Goal: Task Accomplishment & Management: Complete application form

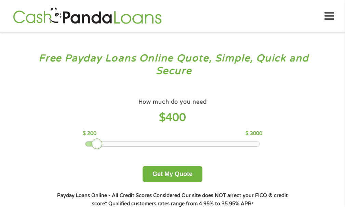
drag, startPoint x: 134, startPoint y: 143, endPoint x: 98, endPoint y: 146, distance: 35.7
click at [98, 146] on div at bounding box center [97, 144] width 11 height 11
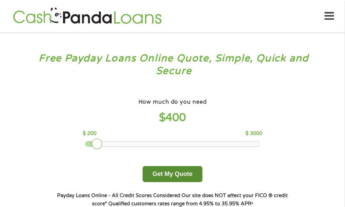
click at [171, 177] on button "Get My Quote" at bounding box center [172, 174] width 60 height 16
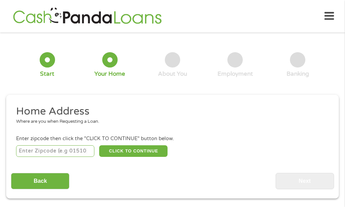
scroll to position [3, 0]
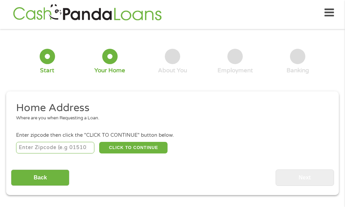
click at [23, 148] on input "number" at bounding box center [55, 148] width 78 height 12
type input "33417"
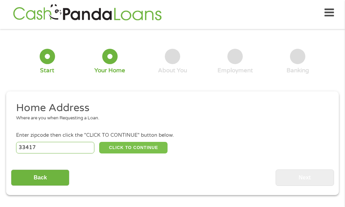
click at [122, 148] on button "CLICK TO CONTINUE" at bounding box center [133, 148] width 68 height 12
type input "33417"
type input "[GEOGRAPHIC_DATA]"
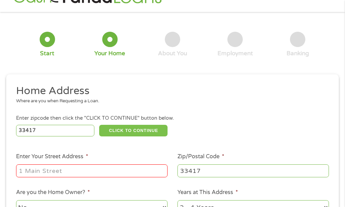
scroll to position [38, 0]
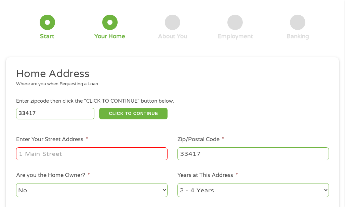
click at [19, 156] on input "Enter Your Street Address *" at bounding box center [91, 154] width 151 height 13
type input "117 Norwich E"
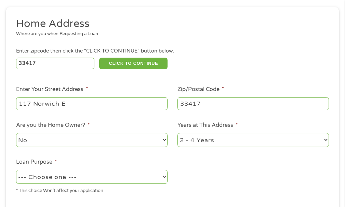
scroll to position [106, 0]
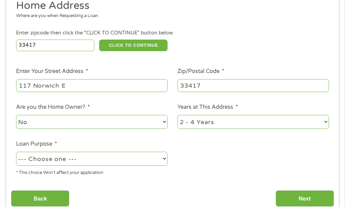
click at [182, 123] on select "1 Year or less 1 - 2 Years 2 - 4 Years Over 4 Years" at bounding box center [252, 122] width 151 height 14
select select "60months"
click at [177, 115] on select "1 Year or less 1 - 2 Years 2 - 4 Years Over 4 Years" at bounding box center [252, 122] width 151 height 14
click at [20, 161] on select "--- Choose one --- Pay Bills Debt Consolidation Home Improvement Major Purchase…" at bounding box center [91, 159] width 151 height 14
select select "majorpurchase"
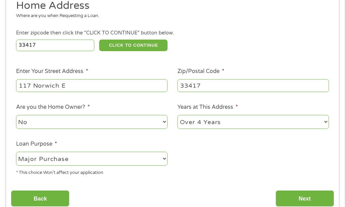
click at [16, 152] on select "--- Choose one --- Pay Bills Debt Consolidation Home Improvement Major Purchase…" at bounding box center [91, 159] width 151 height 14
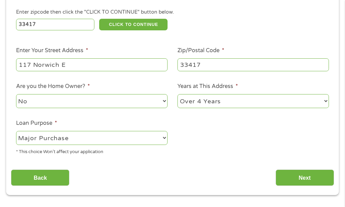
scroll to position [140, 0]
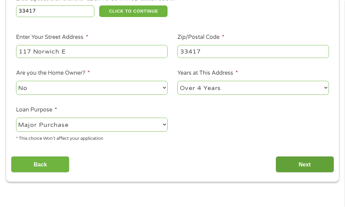
click at [287, 166] on input "Next" at bounding box center [304, 164] width 58 height 17
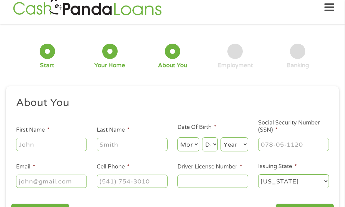
scroll to position [3, 0]
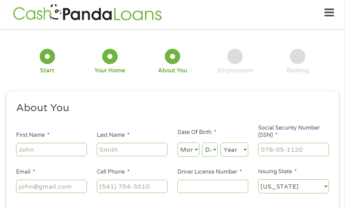
click at [22, 152] on input "First Name *" at bounding box center [51, 149] width 71 height 13
type input "[PERSON_NAME]"
type input "[EMAIL_ADDRESS][DOMAIN_NAME]"
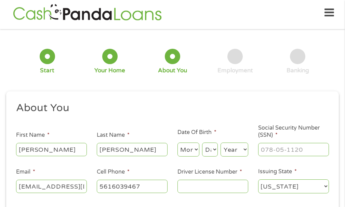
type input "[PHONE_NUMBER]"
click at [195, 150] on select "Month 1 2 3 4 5 6 7 8 9 10 11 12" at bounding box center [188, 150] width 22 height 14
select select "1"
click at [177, 143] on select "Month 1 2 3 4 5 6 7 8 9 10 11 12" at bounding box center [188, 150] width 22 height 14
click at [213, 149] on select "Day 1 2 3 4 5 6 7 8 9 10 11 12 13 14 15 16 17 18 19 20 21 22 23 24 25 26 27 28 …" at bounding box center [210, 150] width 16 height 14
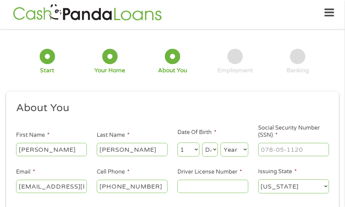
select select "15"
click at [202, 143] on select "Day 1 2 3 4 5 6 7 8 9 10 11 12 13 14 15 16 17 18 19 20 21 22 23 24 25 26 27 28 …" at bounding box center [210, 150] width 16 height 14
click at [227, 150] on select "Year [DATE] 2006 2005 2004 2003 2002 2001 2000 1999 1998 1997 1996 1995 1994 19…" at bounding box center [234, 150] width 28 height 14
select select "1947"
click at [220, 143] on select "Year [DATE] 2006 2005 2004 2003 2002 2001 2000 1999 1998 1997 1996 1995 1994 19…" at bounding box center [234, 150] width 28 height 14
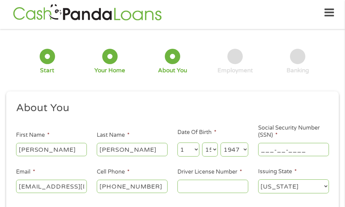
click at [262, 153] on input "___-__-____" at bounding box center [293, 149] width 71 height 13
type input "055-38-2152"
click at [53, 186] on input "[EMAIL_ADDRESS][DOMAIN_NAME]" at bounding box center [51, 186] width 71 height 13
type input "[EMAIL_ADDRESS][DOMAIN_NAME]"
click at [181, 189] on input "Driver License Number *" at bounding box center [212, 186] width 71 height 13
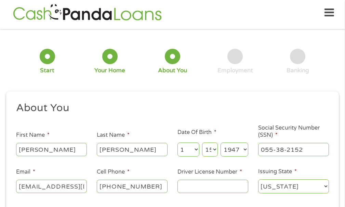
type input "A160796470150"
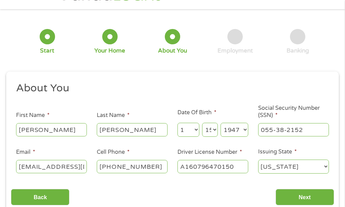
scroll to position [72, 0]
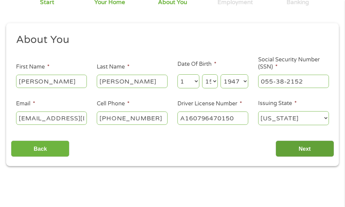
click at [313, 147] on input "Next" at bounding box center [304, 149] width 58 height 17
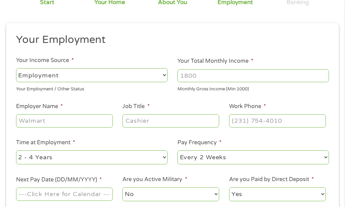
scroll to position [3, 0]
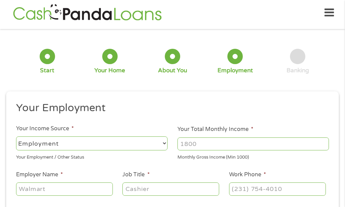
click at [22, 141] on select "--- Choose one --- Employment [DEMOGRAPHIC_DATA] Benefits" at bounding box center [91, 144] width 151 height 14
select select "benefits"
click at [16, 137] on select "--- Choose one --- Employment [DEMOGRAPHIC_DATA] Benefits" at bounding box center [91, 144] width 151 height 14
type input "Other"
type input "[PHONE_NUMBER]"
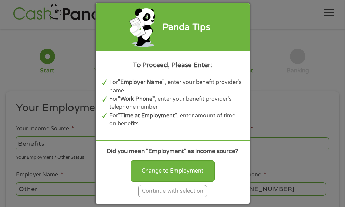
click at [174, 192] on div "Continue with selection" at bounding box center [172, 191] width 68 height 13
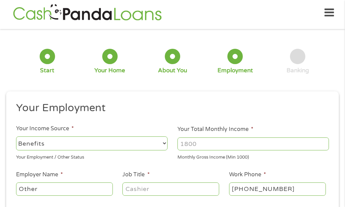
click at [182, 145] on input "Your Total Monthly Income *" at bounding box center [252, 144] width 151 height 13
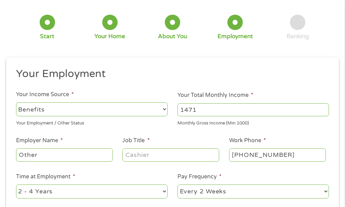
type input "1471"
drag, startPoint x: 39, startPoint y: 156, endPoint x: 17, endPoint y: 155, distance: 22.2
click at [17, 155] on input "Other" at bounding box center [64, 155] width 97 height 13
type input "Social Security"
click at [129, 154] on input "Job Title *" at bounding box center [170, 155] width 97 height 13
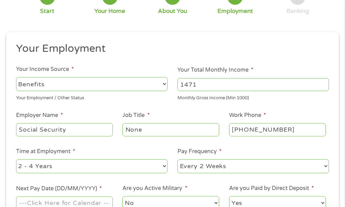
scroll to position [72, 0]
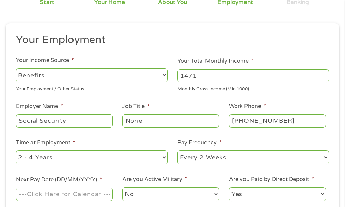
type input "None"
click at [20, 157] on select "--- Choose one --- 1 Year or less 1 - 2 Years 2 - 4 Years Over 4 Years" at bounding box center [91, 158] width 151 height 14
select select "60months"
click at [16, 151] on select "--- Choose one --- 1 Year or less 1 - 2 Years 2 - 4 Years Over 4 Years" at bounding box center [91, 158] width 151 height 14
click at [180, 160] on select "--- Choose one --- Every 2 Weeks Every Week Monthly Semi-Monthly" at bounding box center [252, 158] width 151 height 14
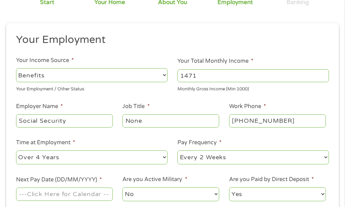
select select "monthly"
click at [177, 151] on select "--- Choose one --- Every 2 Weeks Every Week Monthly Semi-Monthly" at bounding box center [252, 158] width 151 height 14
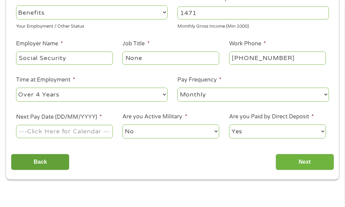
scroll to position [140, 0]
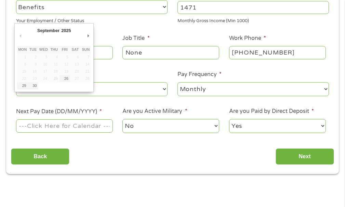
click at [17, 128] on input "Next Pay Date (DD/MM/YYYY) *" at bounding box center [64, 126] width 97 height 13
type input "[DATE]"
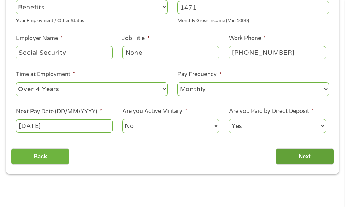
click at [300, 158] on input "Next" at bounding box center [304, 157] width 58 height 17
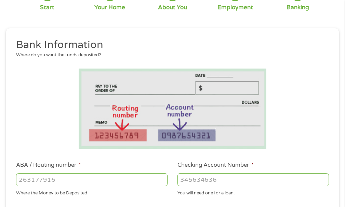
scroll to position [72, 0]
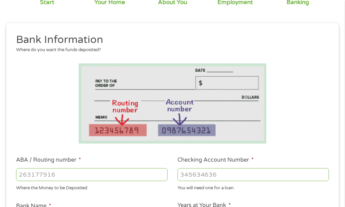
click at [18, 175] on input "ABA / Routing number *" at bounding box center [91, 174] width 151 height 13
type input "103100195"
type input "CENTRAL NATIONAL BANK TRUST"
type input "103100195"
click at [178, 175] on input "Checking Account Number *" at bounding box center [252, 174] width 151 height 13
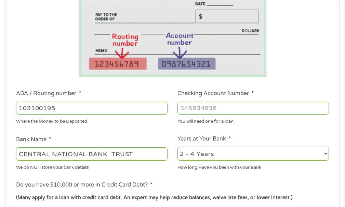
scroll to position [140, 0]
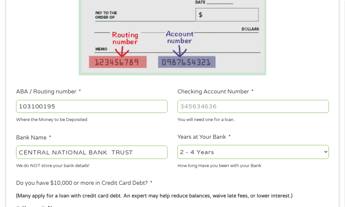
type input "[CREDIT_CARD_NUMBER]"
click at [20, 152] on input "CENTRAL NATIONAL BANK TRUST" at bounding box center [91, 152] width 151 height 13
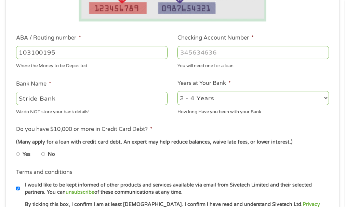
scroll to position [208, 0]
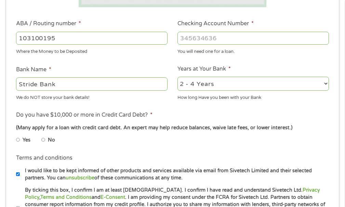
type input "Stride Bank"
click at [42, 142] on input "No" at bounding box center [43, 140] width 4 height 11
radio input "true"
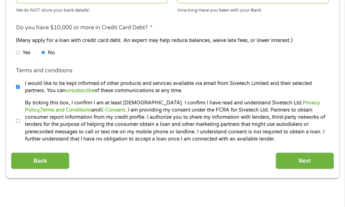
scroll to position [311, 0]
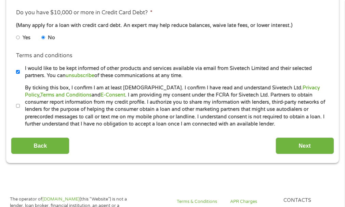
click at [18, 106] on input "By ticking this box, I confirm I am at least [DEMOGRAPHIC_DATA]. I confirm I ha…" at bounding box center [18, 106] width 4 height 11
checkbox input "true"
click at [304, 148] on input "Next" at bounding box center [304, 146] width 58 height 17
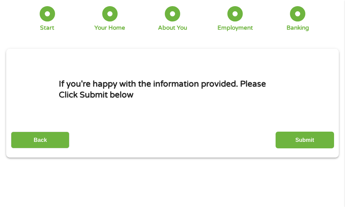
scroll to position [3, 0]
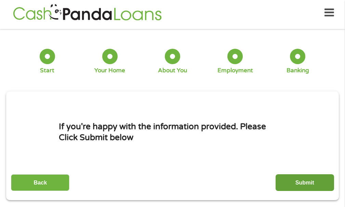
click at [310, 181] on input "Submit" at bounding box center [304, 183] width 58 height 17
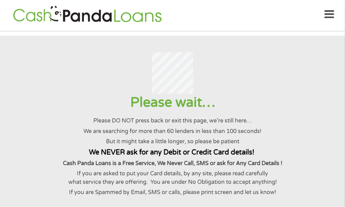
scroll to position [0, 0]
